Goal: Information Seeking & Learning: Understand process/instructions

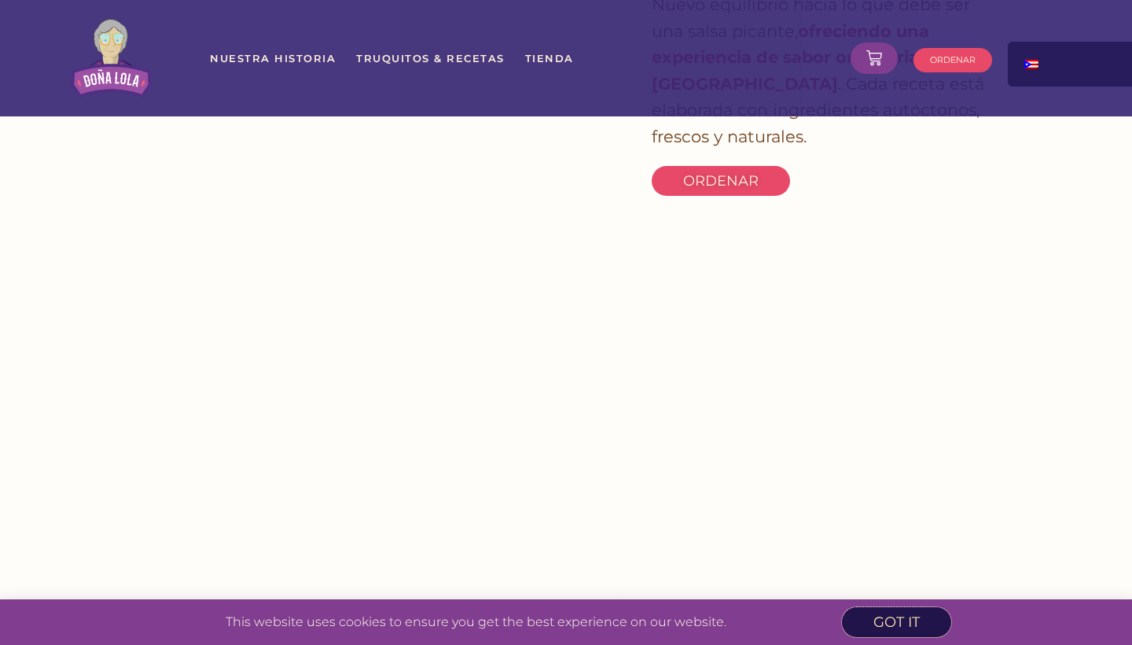
scroll to position [2541, 0]
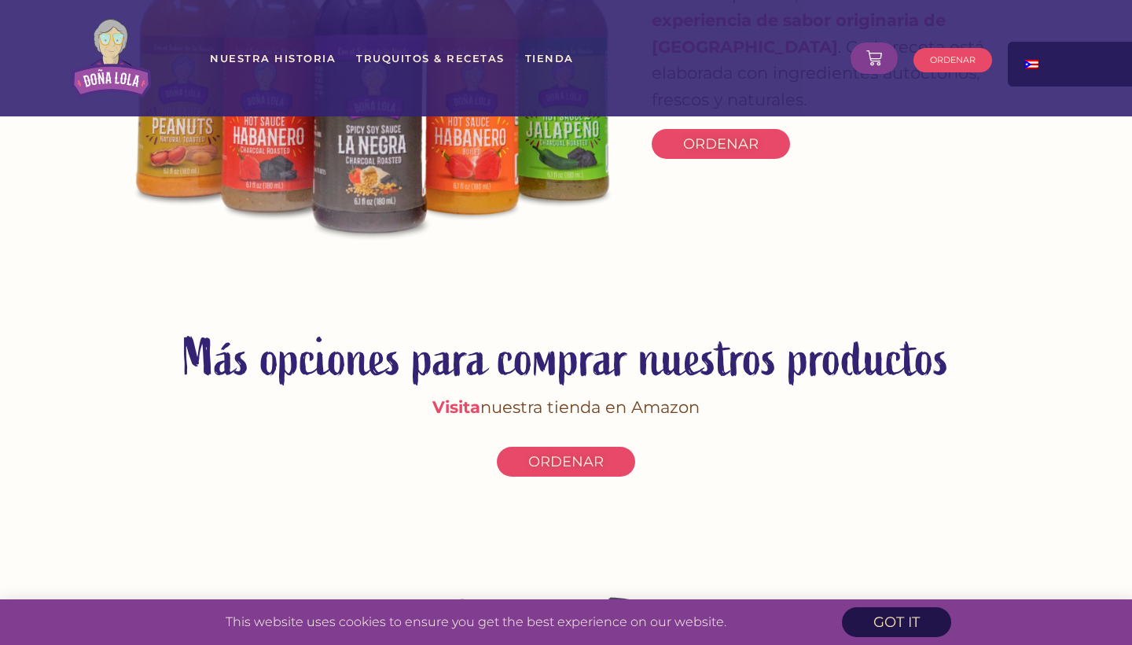
click at [865, 623] on link "got it" at bounding box center [896, 622] width 109 height 30
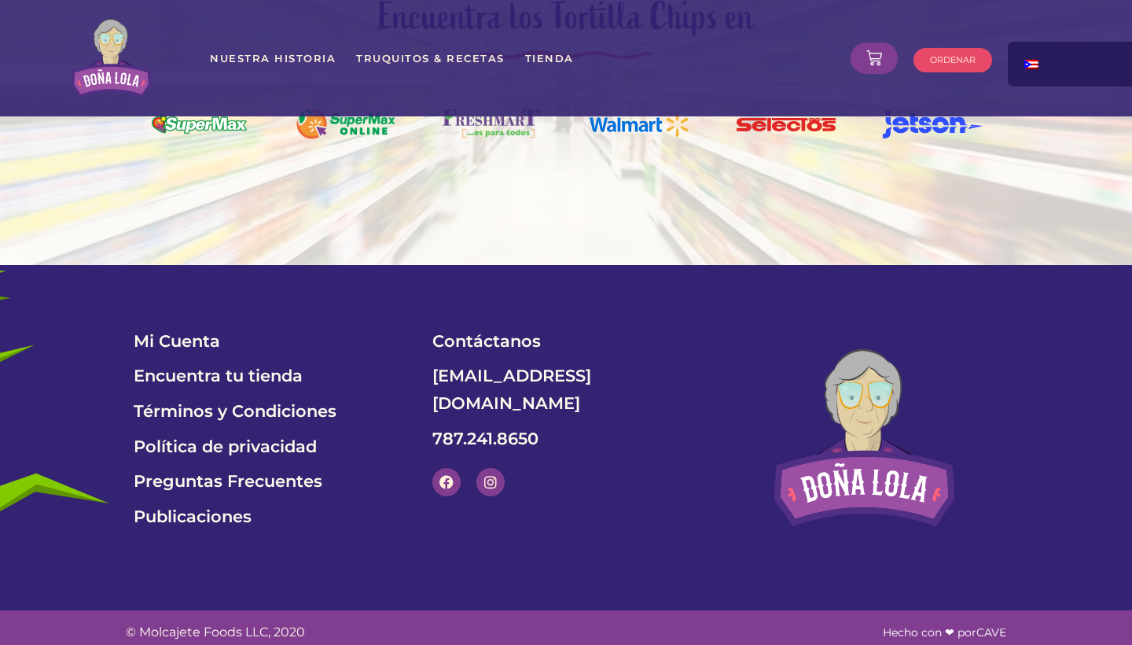
scroll to position [5397, 0]
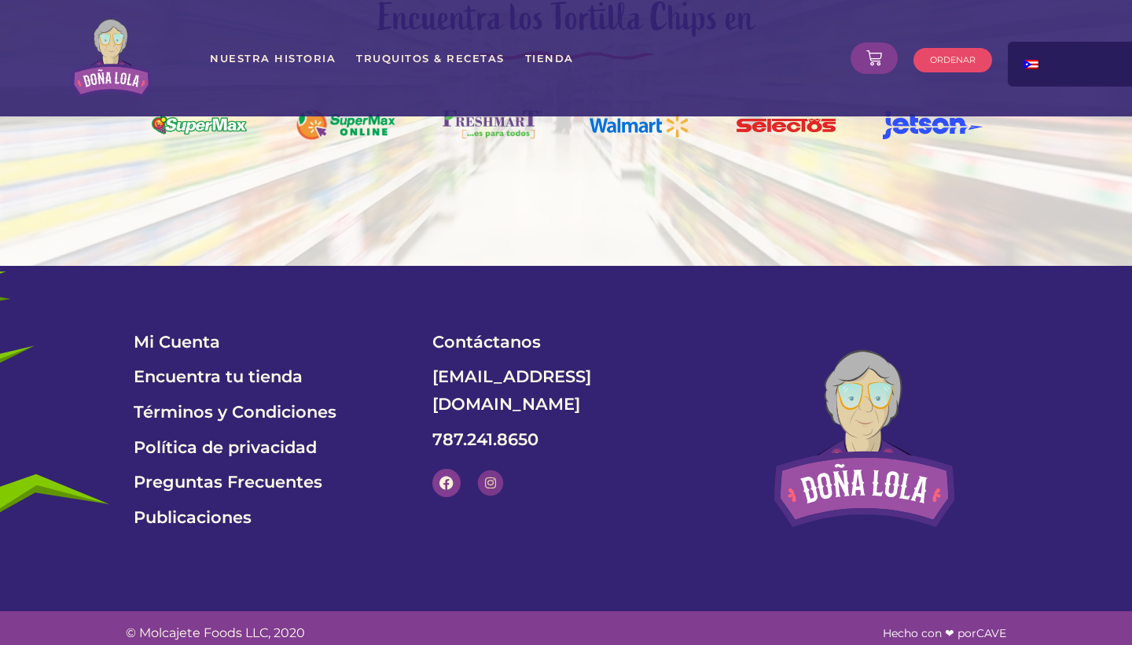
click at [488, 476] on icon at bounding box center [490, 482] width 13 height 13
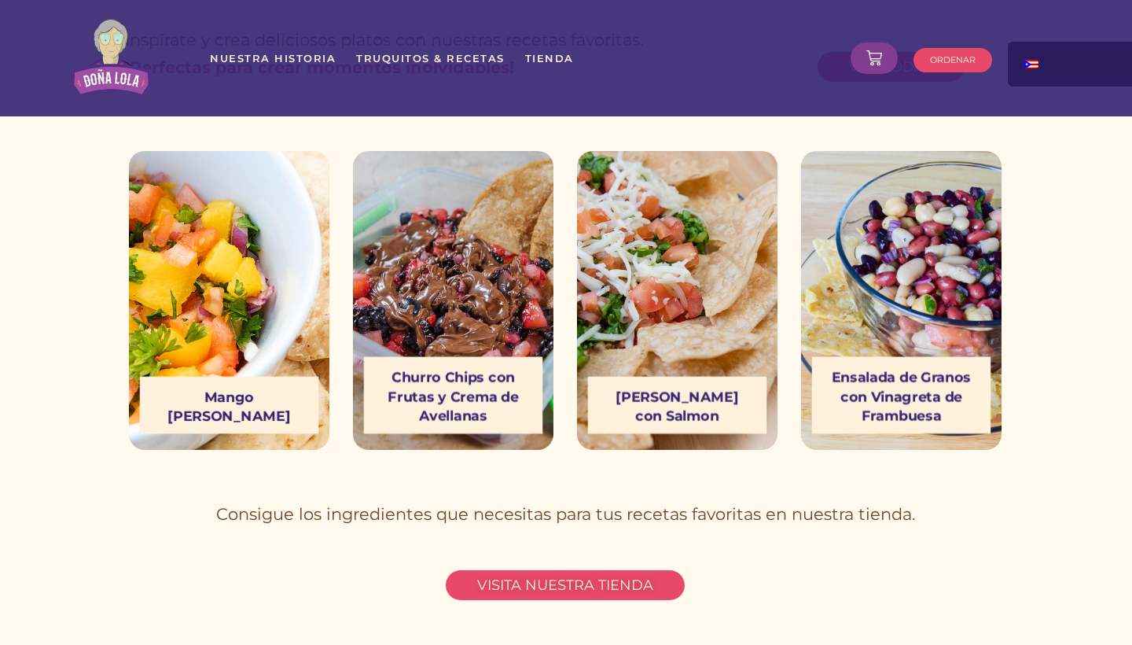
scroll to position [4311, 1]
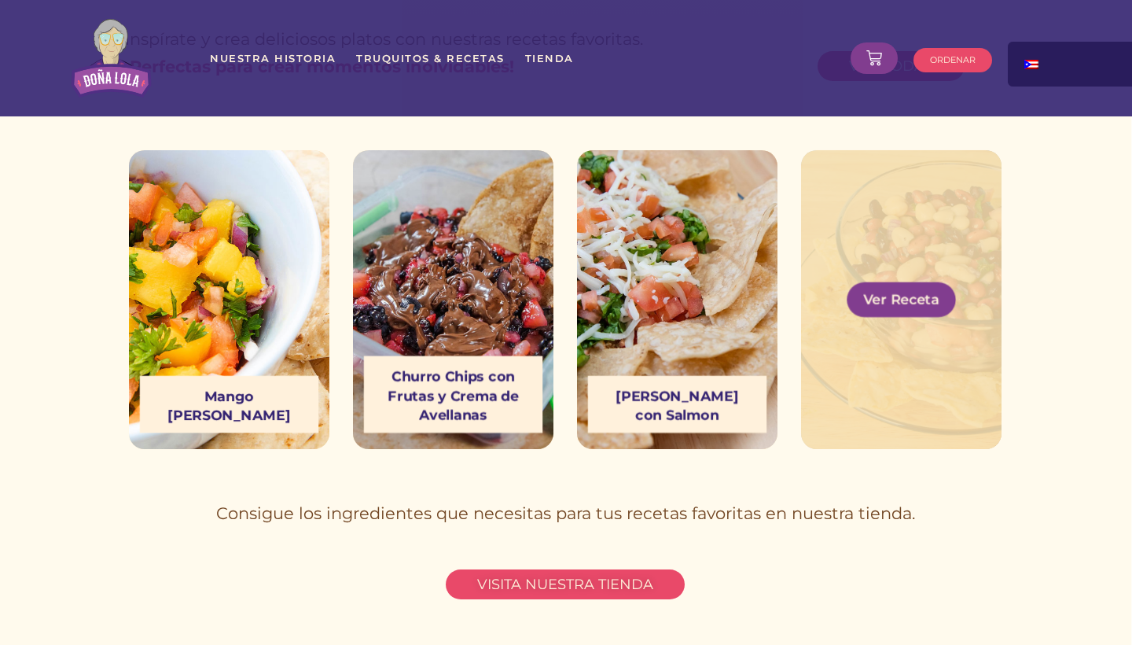
click at [906, 307] on link "Ver Receta" at bounding box center [901, 299] width 109 height 35
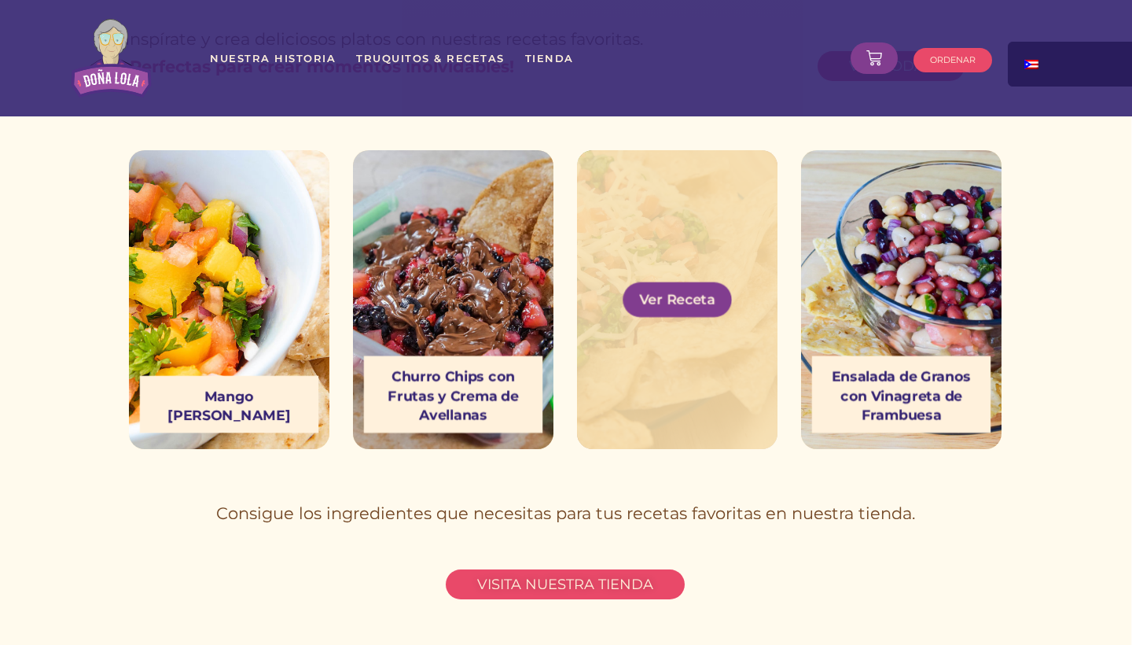
click at [674, 292] on span "Ver Receta" at bounding box center [677, 299] width 76 height 27
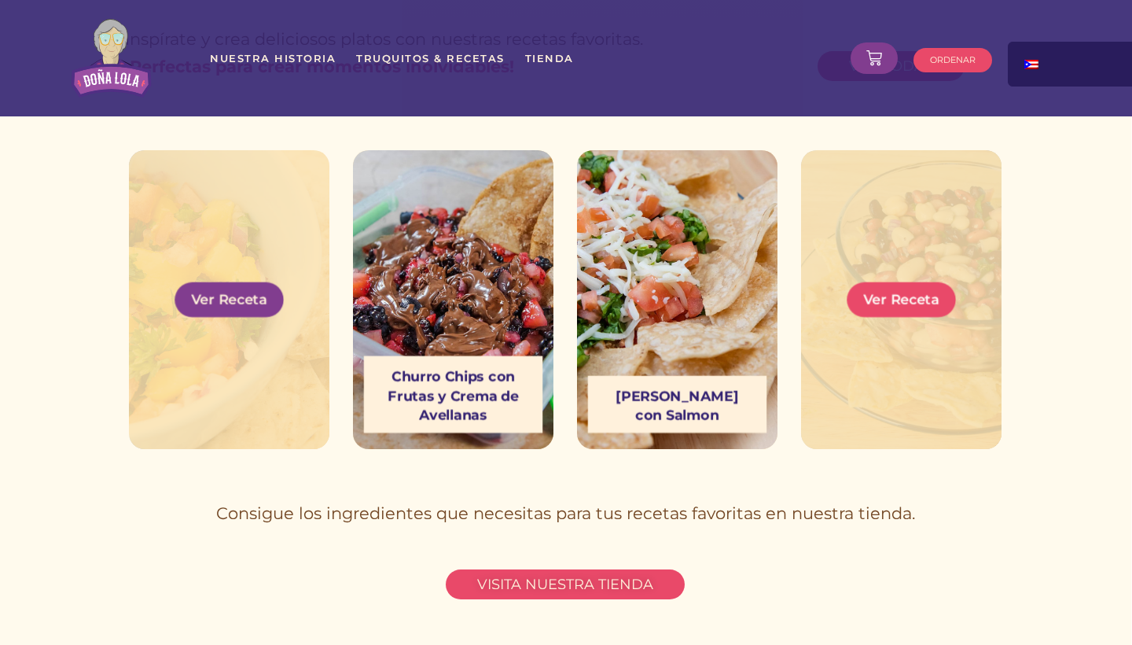
click at [226, 301] on span "Ver Receta" at bounding box center [229, 299] width 76 height 27
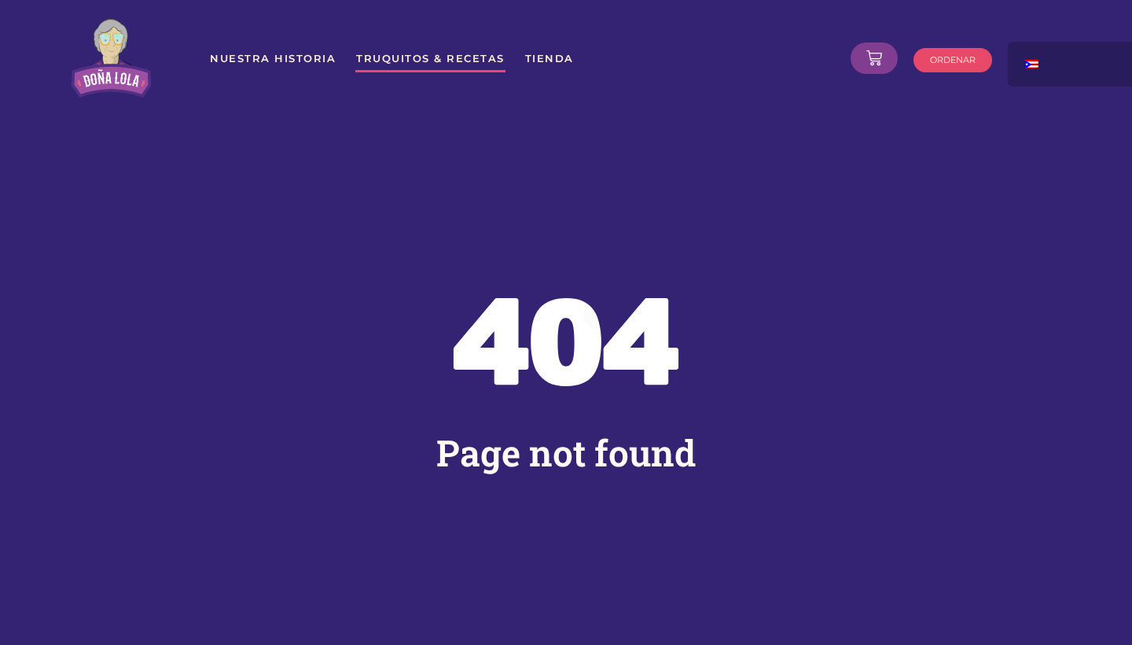
click at [396, 57] on link "Truquitos & Recetas" at bounding box center [430, 58] width 150 height 28
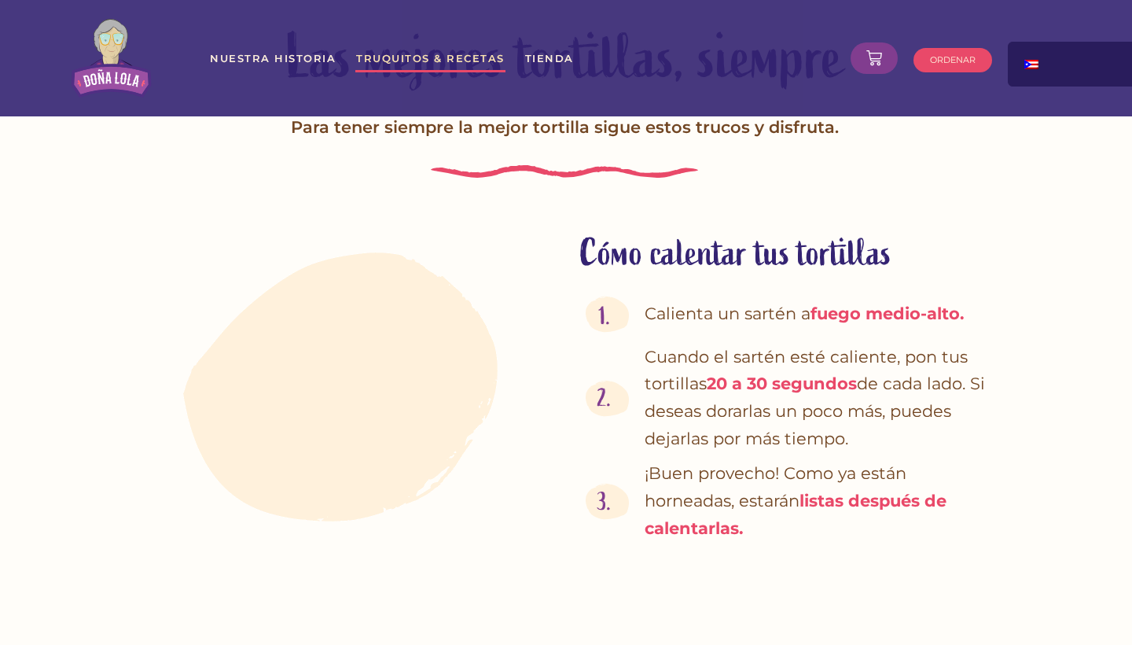
scroll to position [2289, 2]
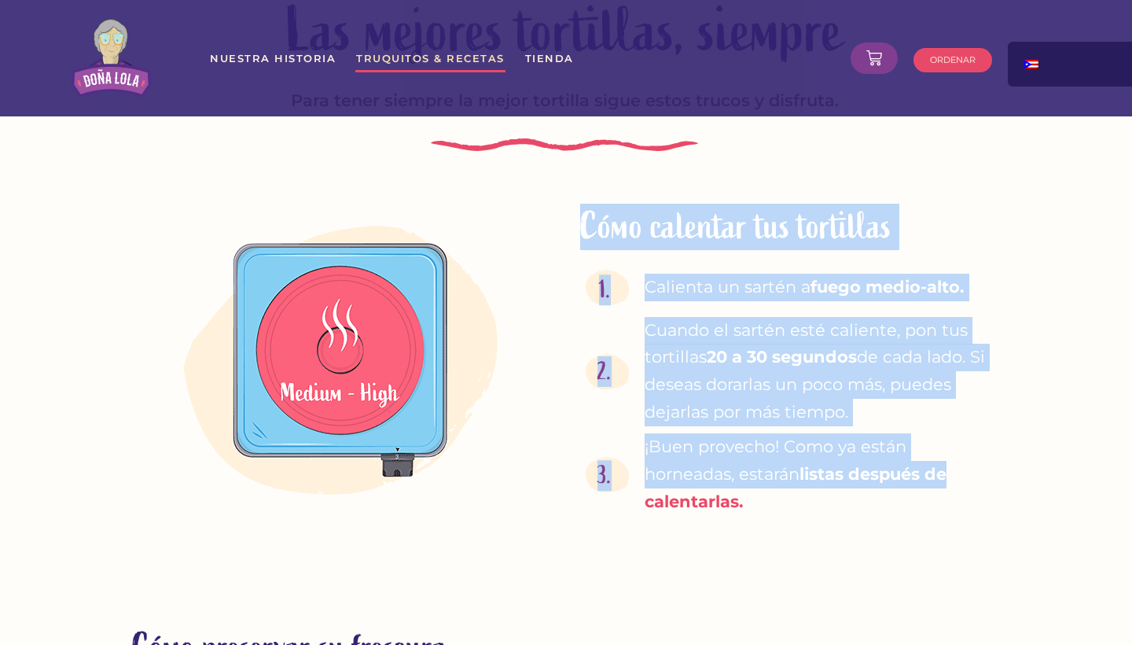
drag, startPoint x: 576, startPoint y: 178, endPoint x: 957, endPoint y: 427, distance: 455.4
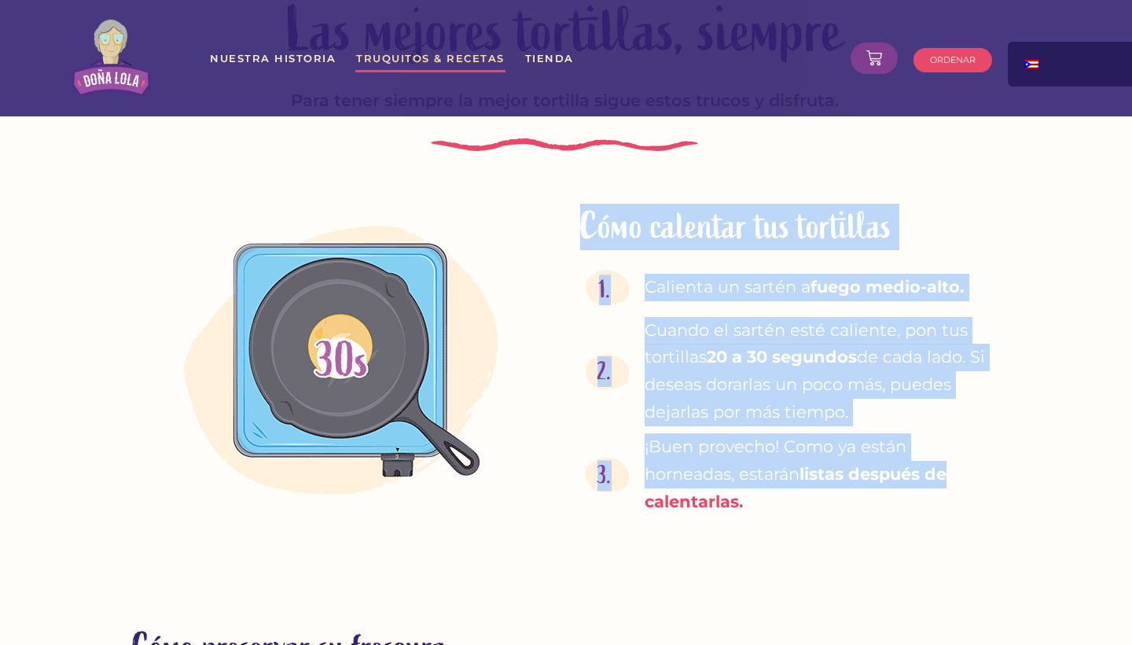
click at [958, 427] on div "Cómo calentar tus tortillas 1. Calienta un sartén a fuego medio-alto. 2. Cuando…" at bounding box center [788, 360] width 448 height 342
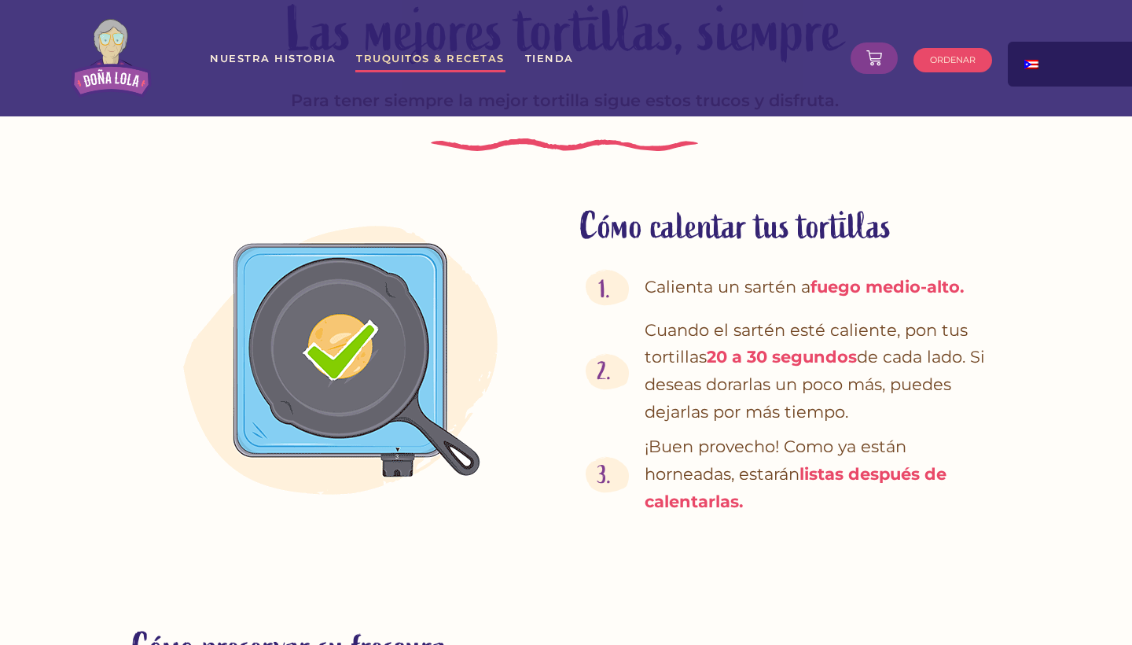
click at [965, 468] on div "Cómo calentar tus tortillas 1. Calienta un sartén a fuego medio-alto. 2. Cuando…" at bounding box center [788, 360] width 448 height 342
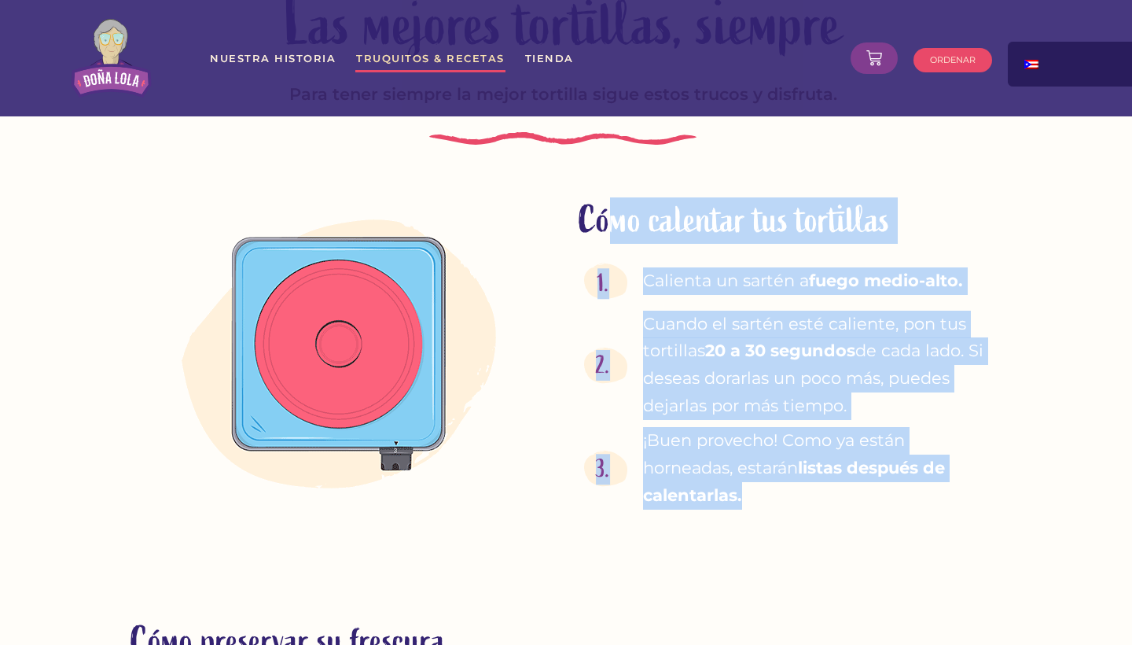
drag, startPoint x: 777, startPoint y: 464, endPoint x: 615, endPoint y: 167, distance: 338.8
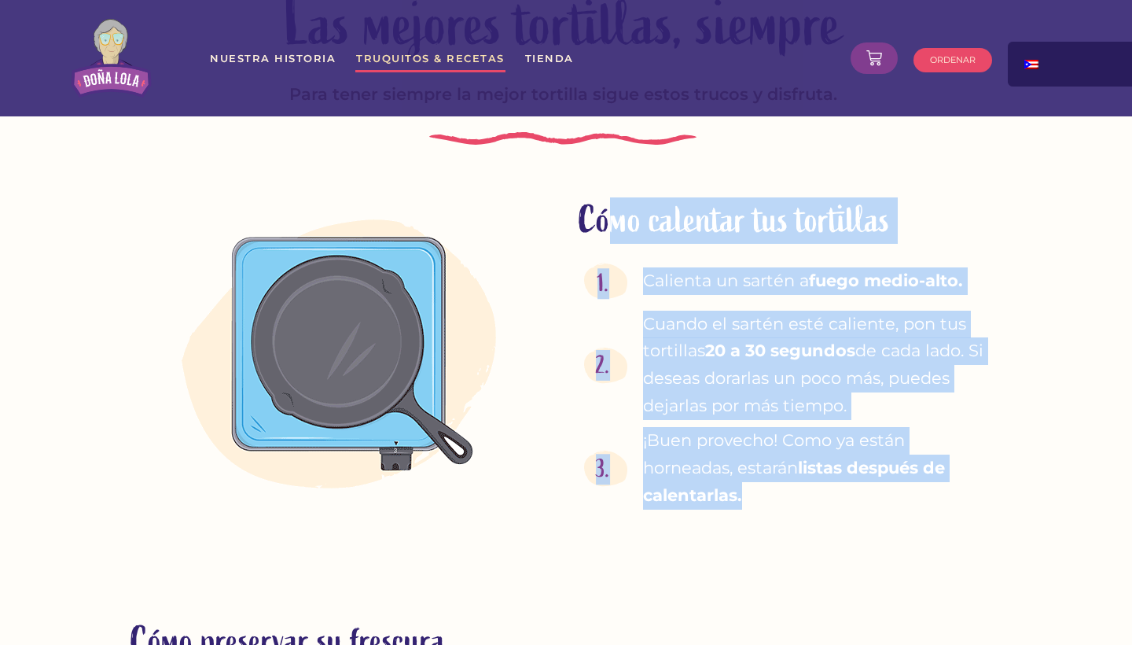
click at [615, 182] on div "Cómo calentar tus tortillas 1. Calienta un sartén a fuego medio-alto. 2. Cuando…" at bounding box center [787, 353] width 448 height 342
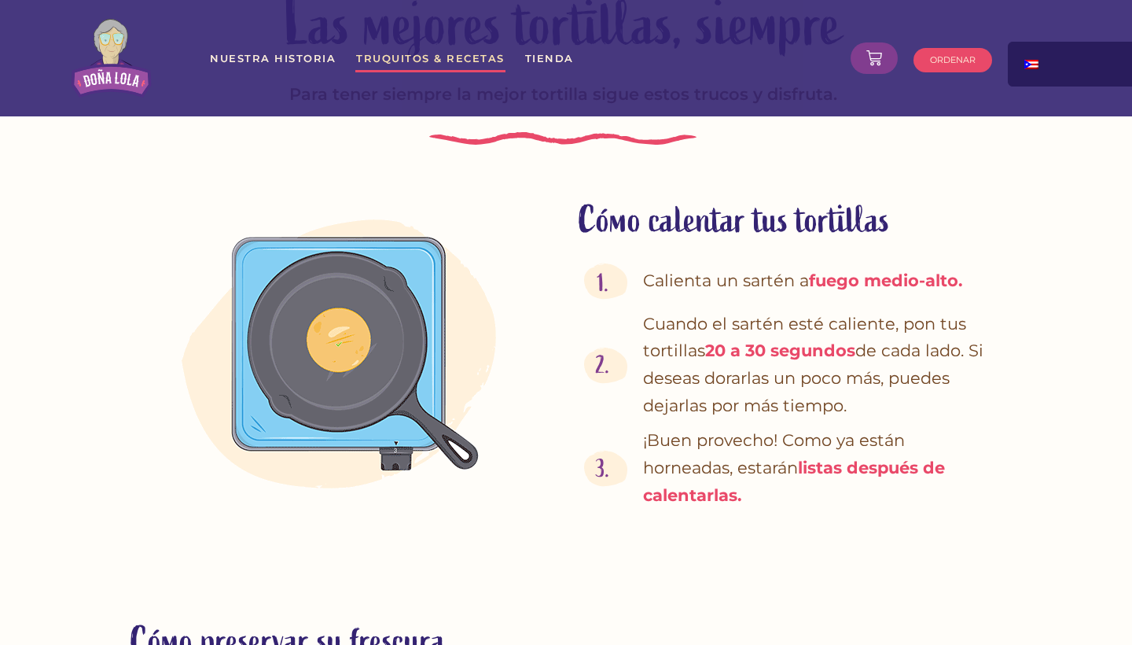
click at [540, 478] on section "Cómo calentar tus tortillas 1. Calienta un sartén a fuego medio-alto. 2. Cuando…" at bounding box center [563, 381] width 1132 height 444
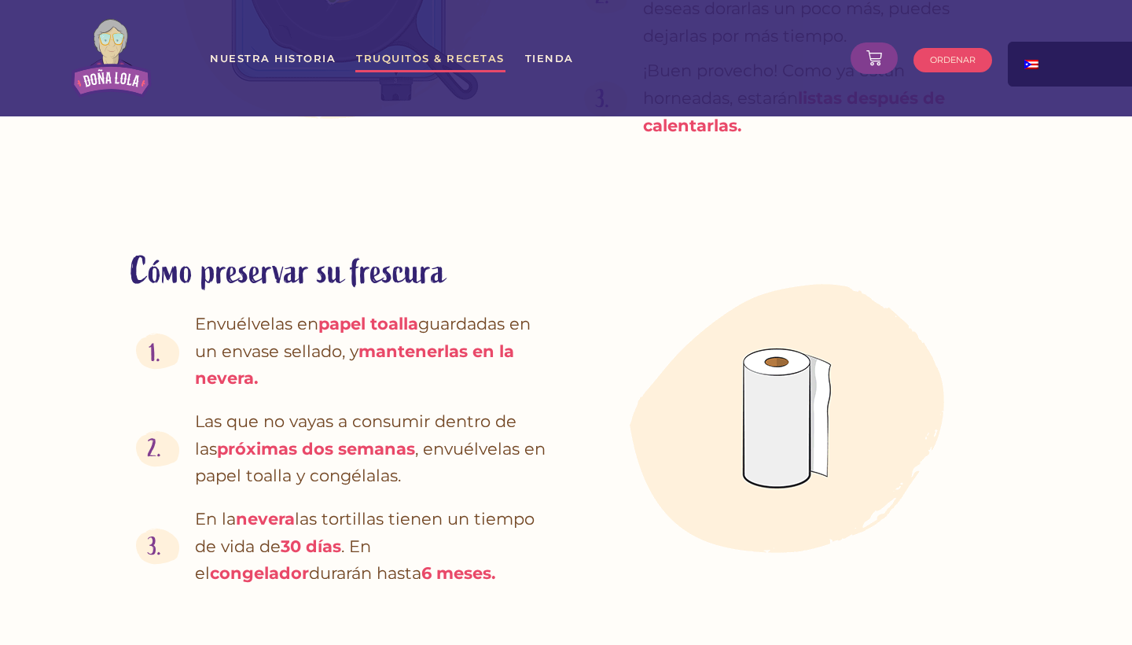
scroll to position [2650, 3]
